Goal: Check status: Check status

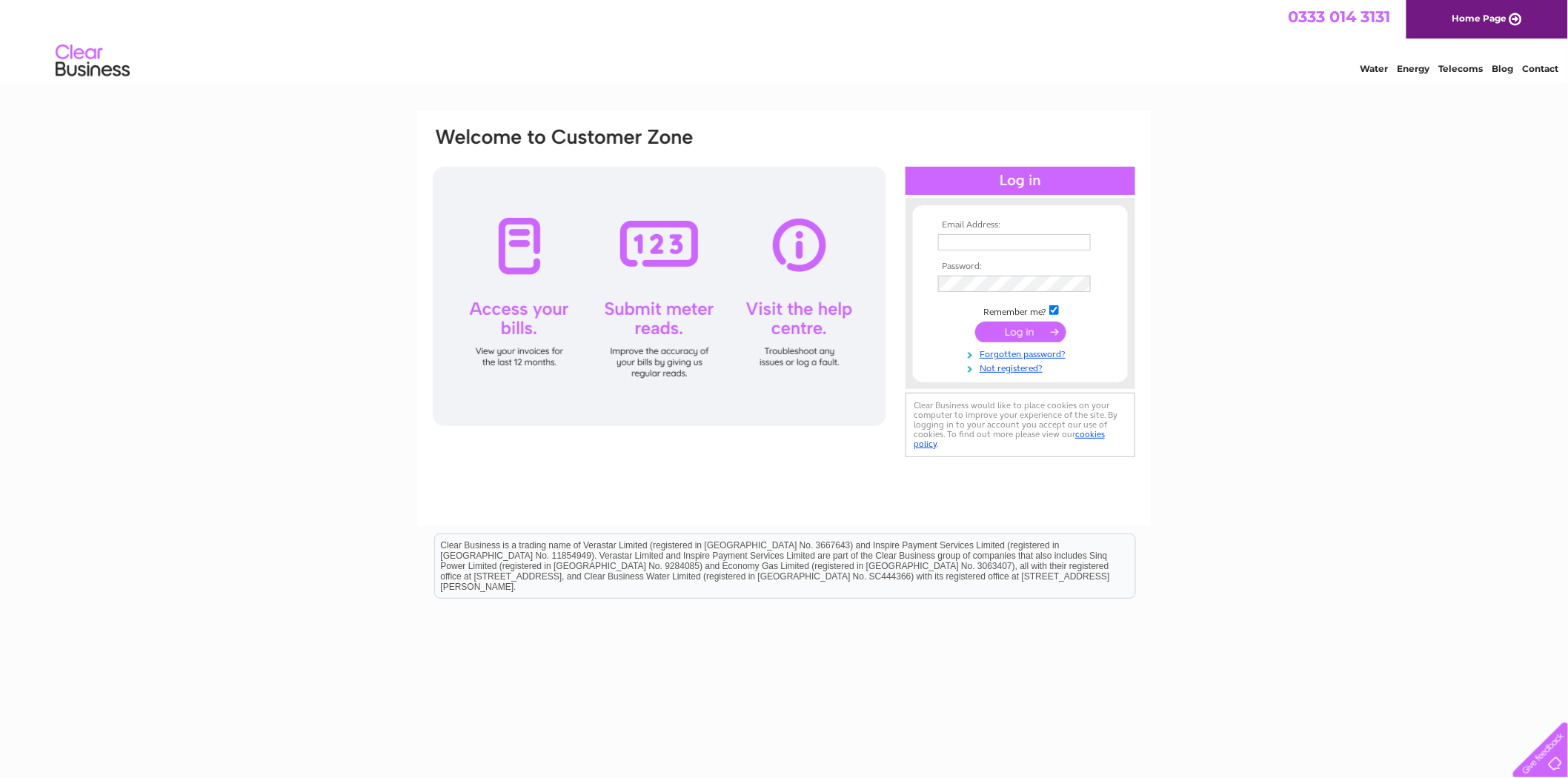
type input "[EMAIL_ADDRESS][DOMAIN_NAME]"
click at [1019, 332] on input "submit" at bounding box center [1020, 332] width 91 height 21
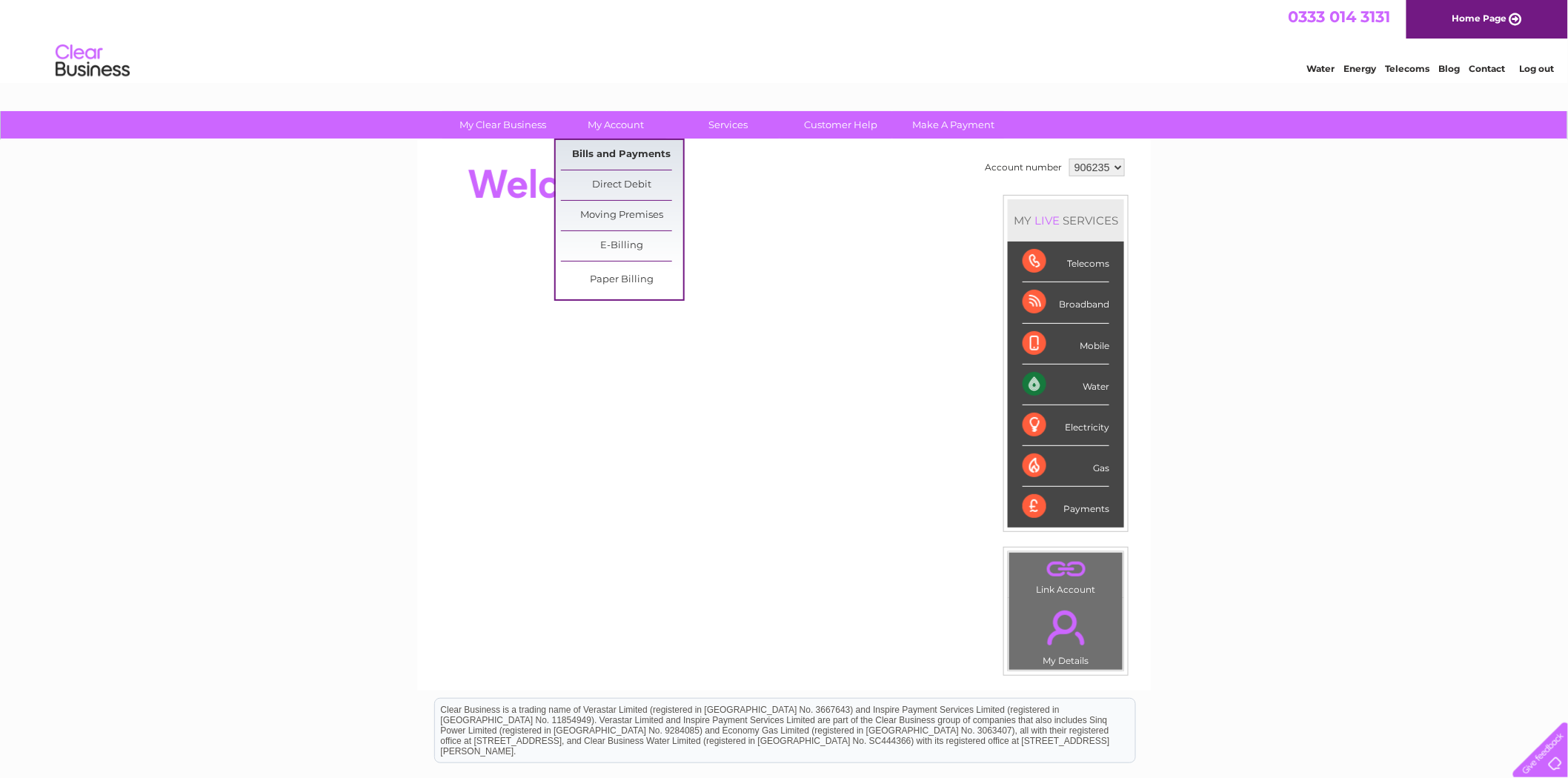
click at [619, 150] on link "Bills and Payments" at bounding box center [622, 155] width 123 height 29
click at [619, 150] on link "Bills and Payments" at bounding box center [622, 155] width 123 height 29
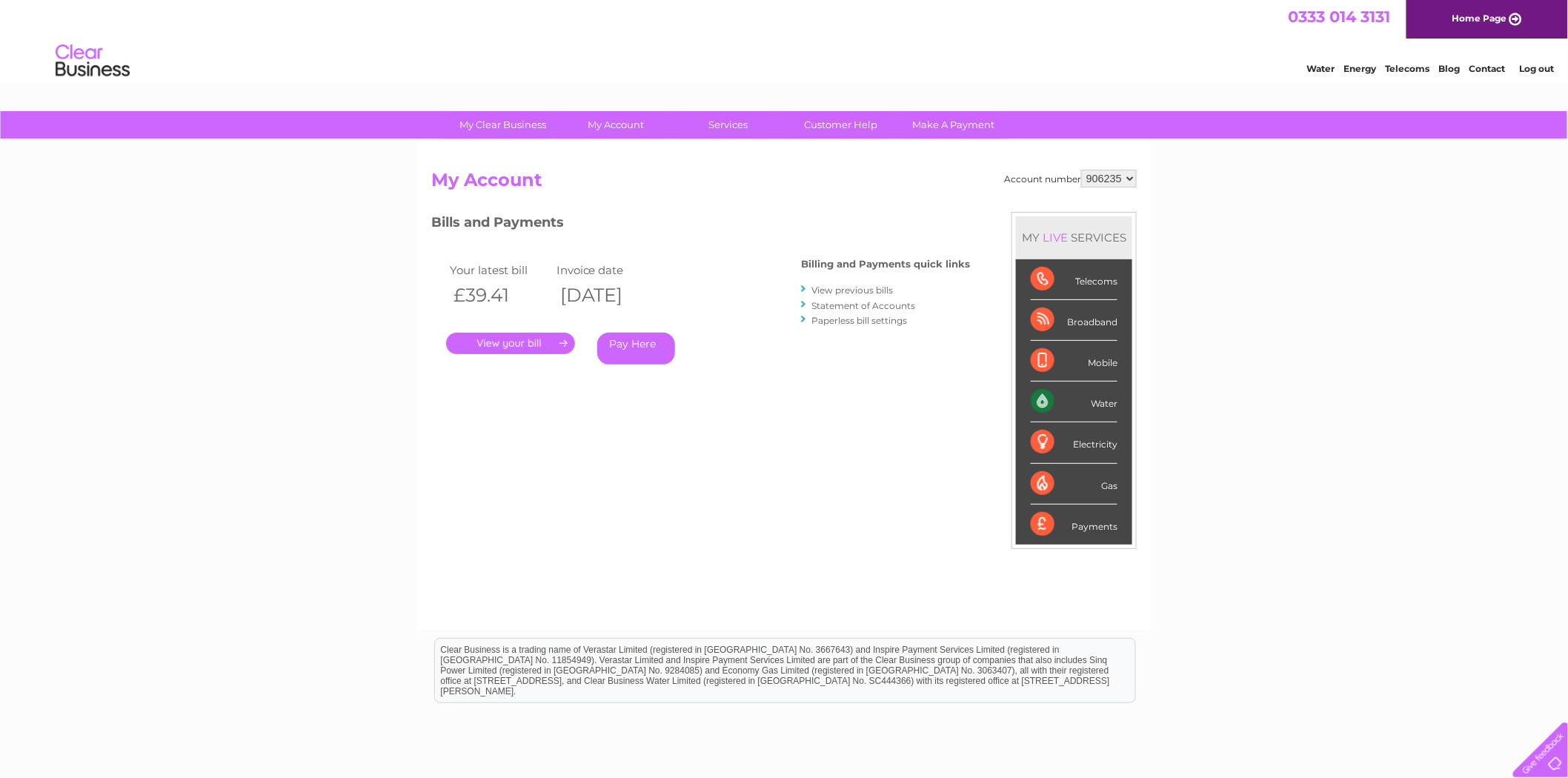
click at [511, 338] on link "." at bounding box center [510, 343] width 129 height 22
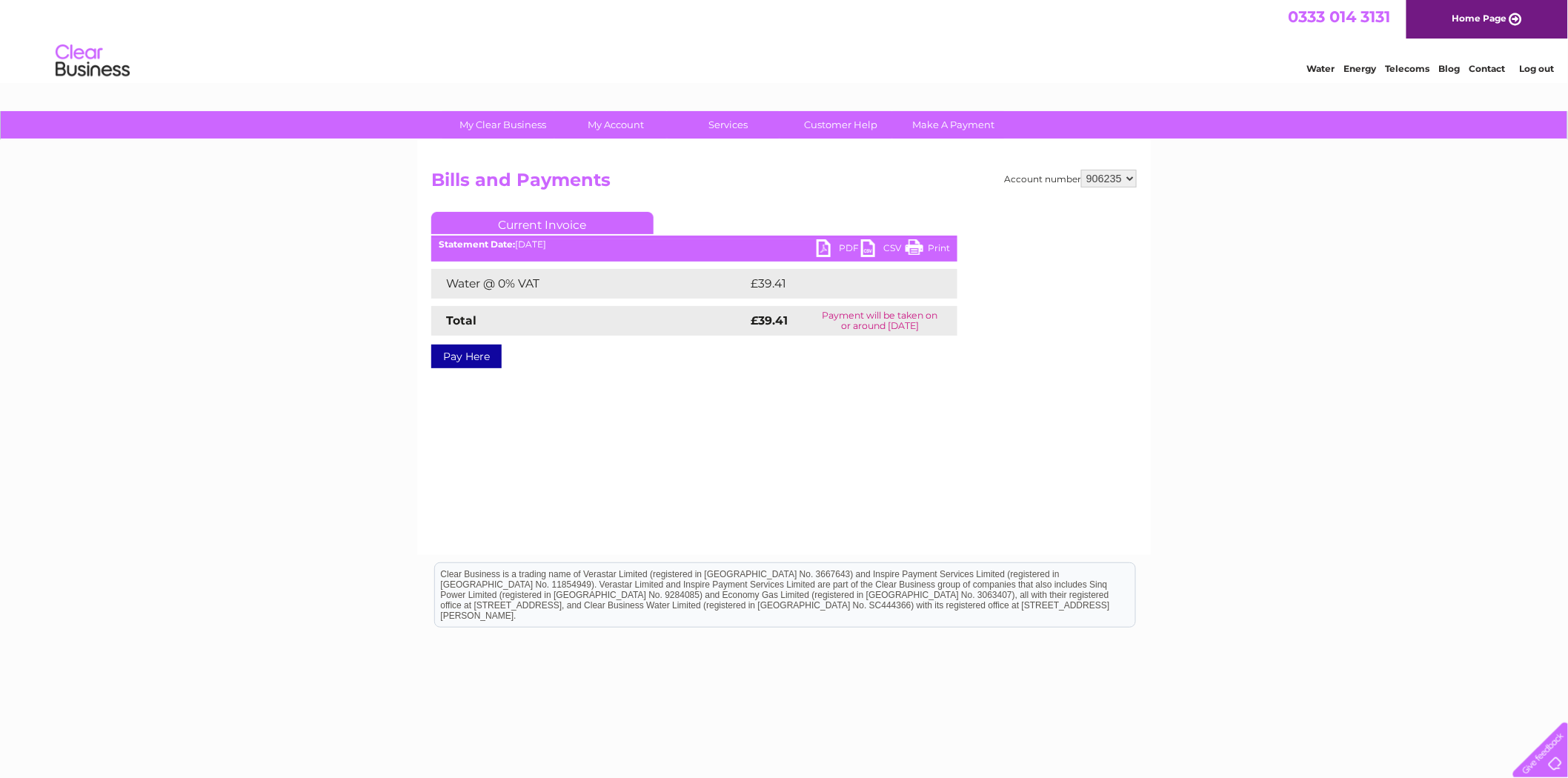
click at [822, 248] on link "PDF" at bounding box center [839, 250] width 45 height 22
